Goal: Information Seeking & Learning: Understand process/instructions

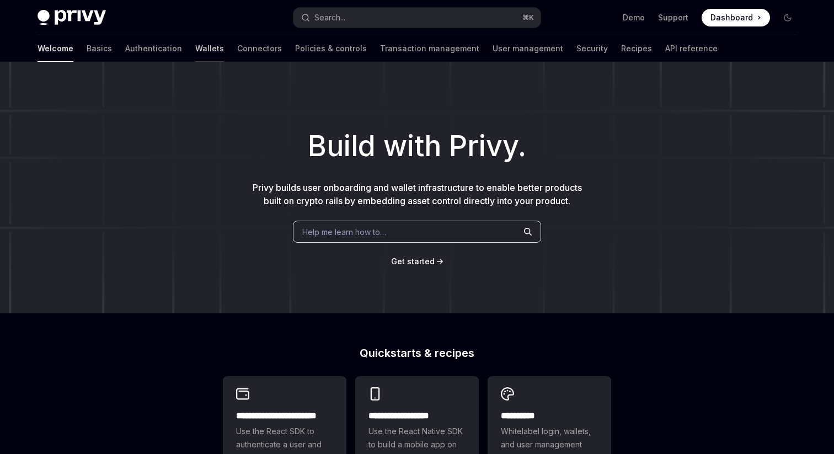
click at [195, 40] on link "Wallets" at bounding box center [209, 48] width 29 height 26
type textarea "*"
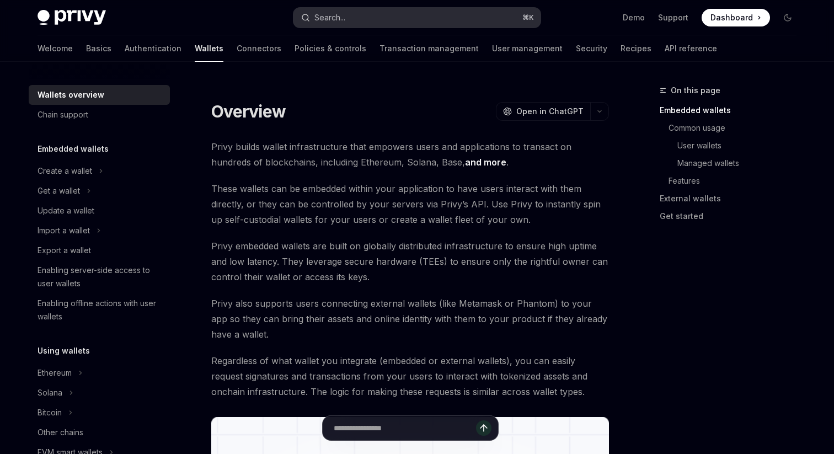
click at [403, 18] on button "Search... ⌘ K" at bounding box center [416, 18] width 247 height 20
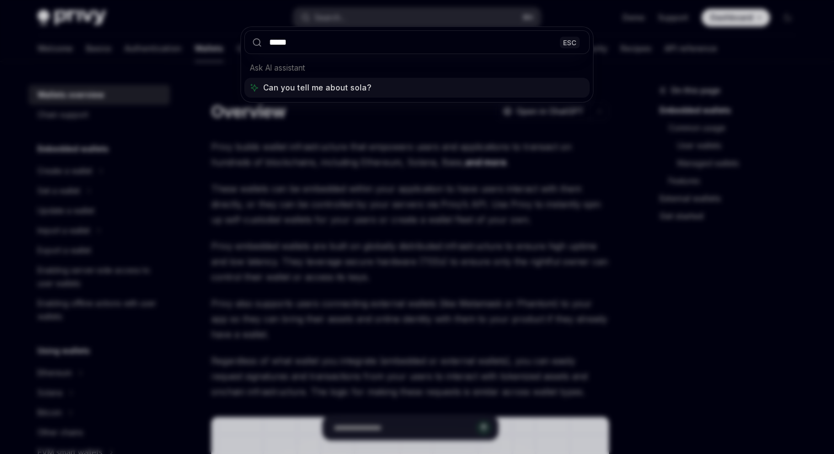
type input "******"
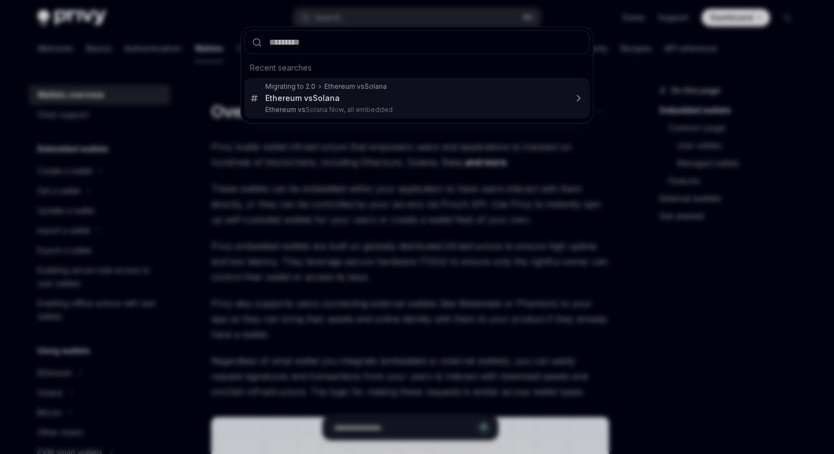
type input "*"
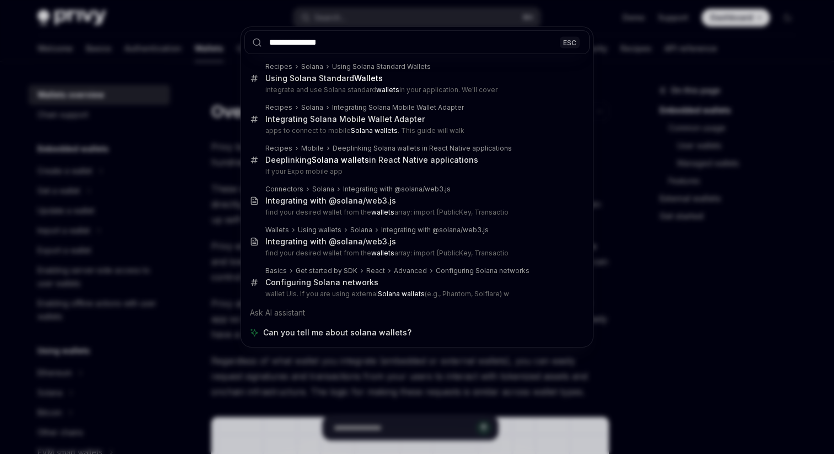
type input "**********"
click at [677, 137] on div "**********" at bounding box center [417, 227] width 834 height 454
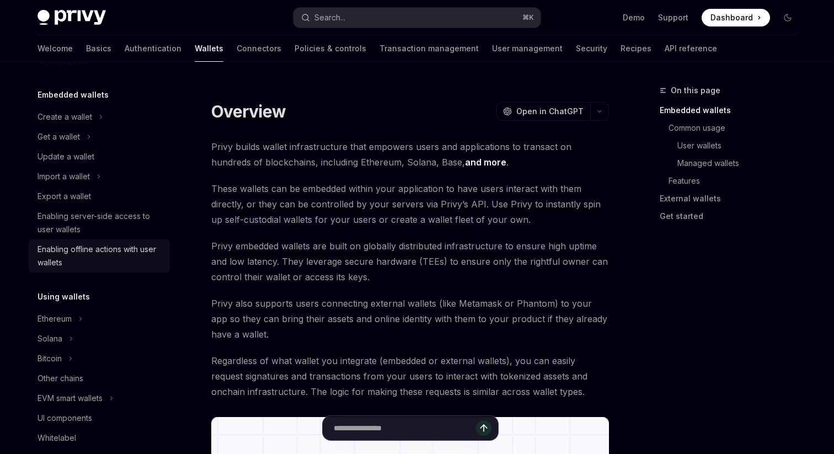
scroll to position [67, 0]
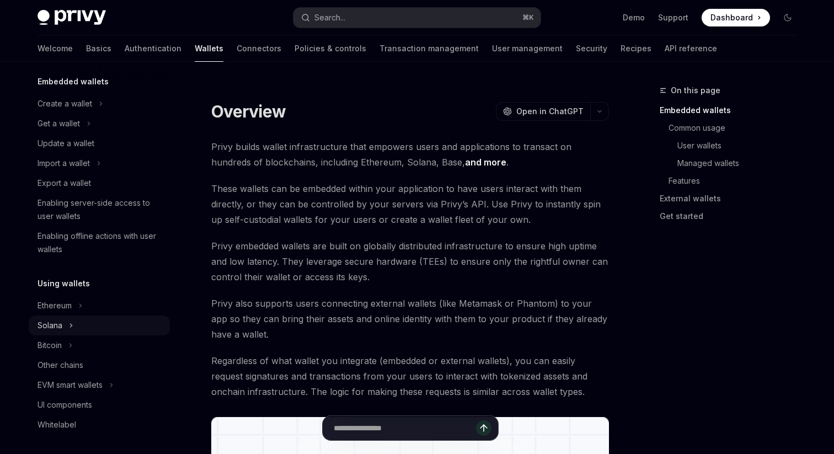
click at [70, 329] on icon at bounding box center [71, 325] width 4 height 13
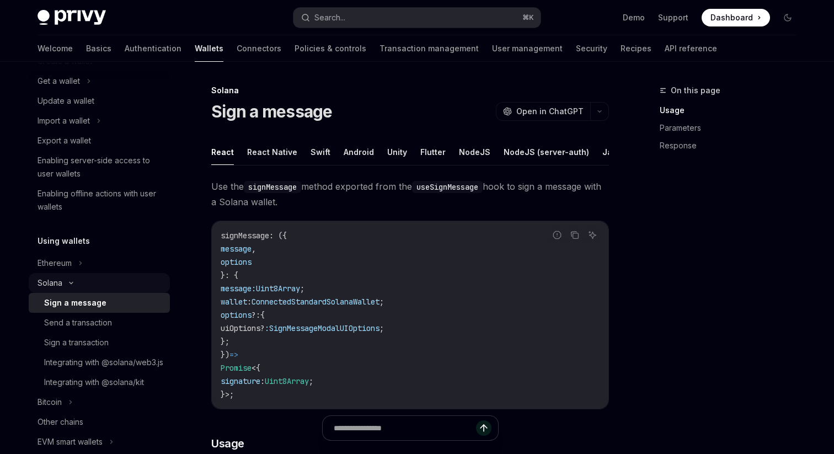
scroll to position [132, 0]
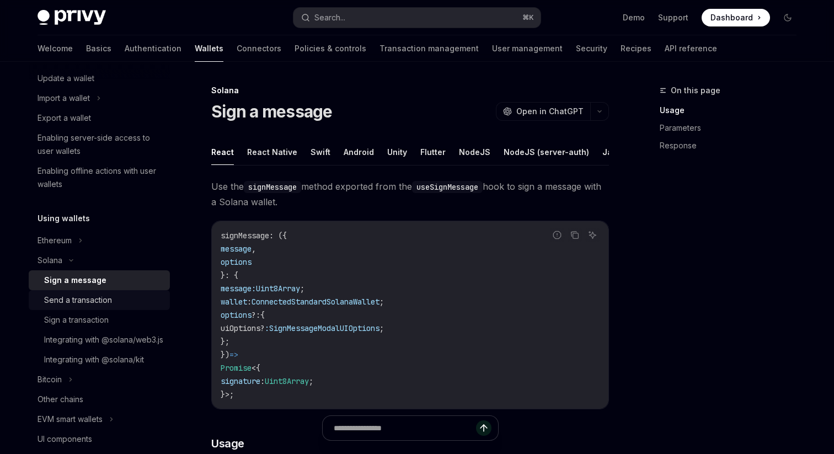
click at [97, 299] on div "Send a transaction" at bounding box center [78, 299] width 68 height 13
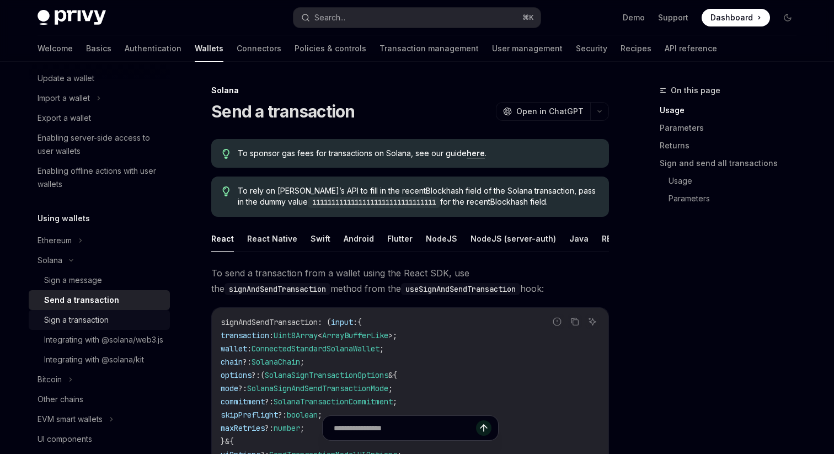
click at [96, 315] on div "Sign a transaction" at bounding box center [76, 319] width 65 height 13
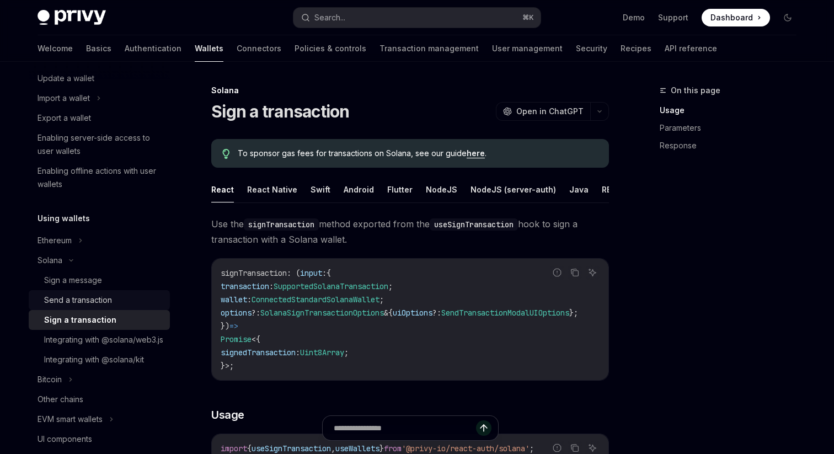
click at [101, 296] on div "Send a transaction" at bounding box center [78, 299] width 68 height 13
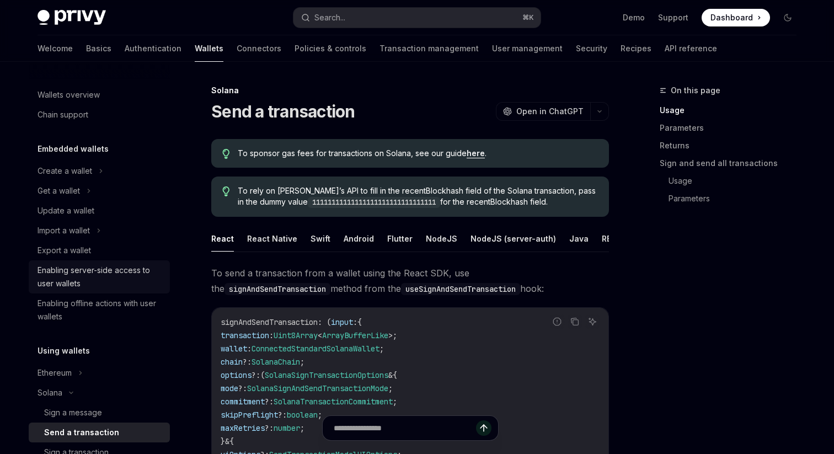
click at [76, 282] on div "Enabling server-side access to user wallets" at bounding box center [100, 277] width 126 height 26
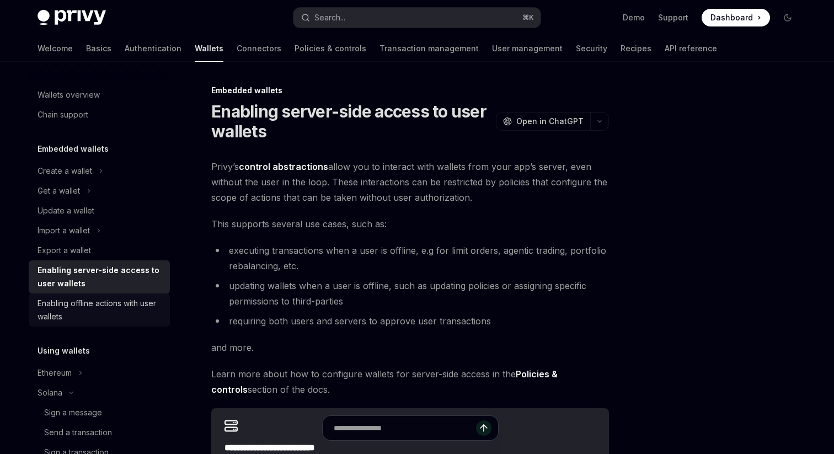
click at [91, 304] on div "Enabling offline actions with user wallets" at bounding box center [100, 310] width 126 height 26
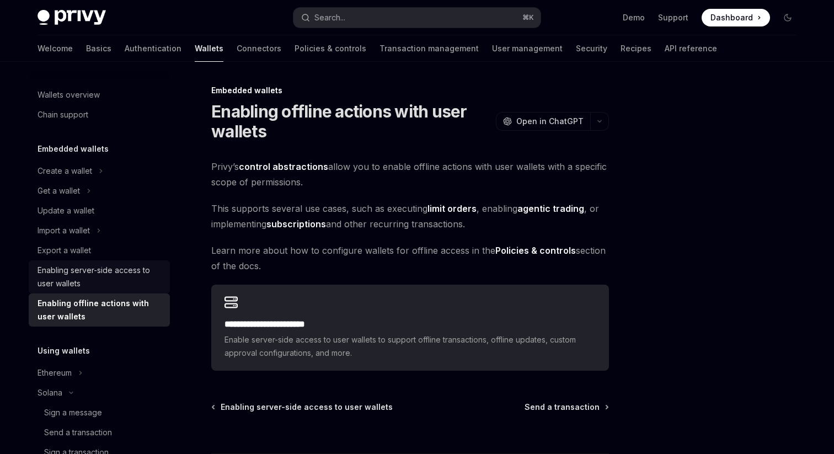
click at [98, 275] on div "Enabling server-side access to user wallets" at bounding box center [100, 277] width 126 height 26
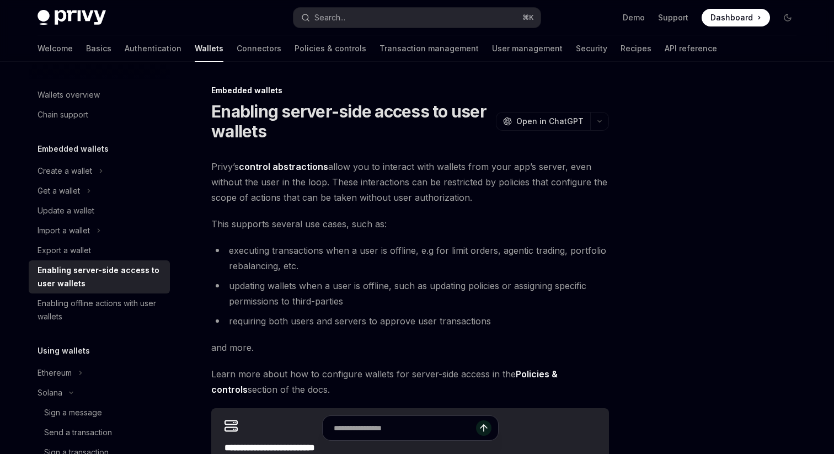
click at [98, 156] on div "Embedded wallets Create a wallet Get a wallet Update a wallet Import a wallet E…" at bounding box center [99, 234] width 141 height 184
click at [94, 169] on div "Create a wallet" at bounding box center [99, 171] width 141 height 20
type textarea "*"
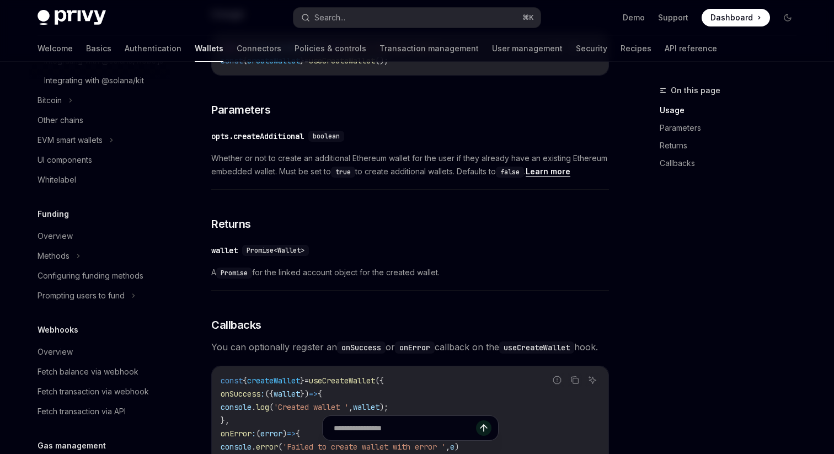
scroll to position [646, 0]
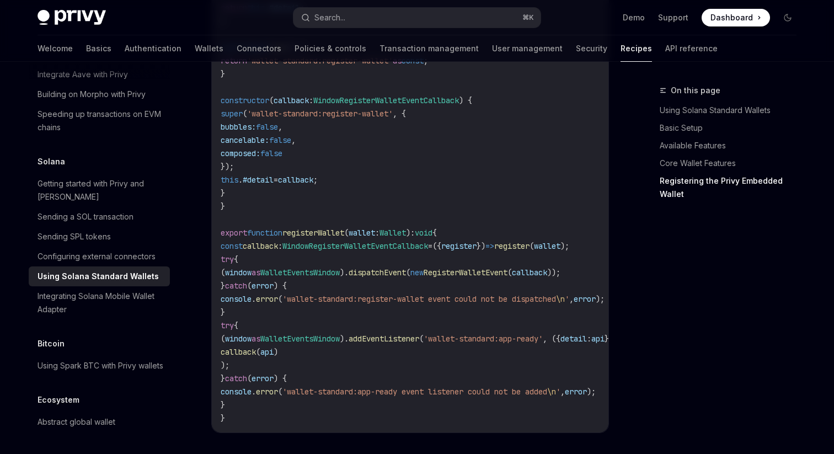
scroll to position [1399, 0]
